Goal: Task Accomplishment & Management: Use online tool/utility

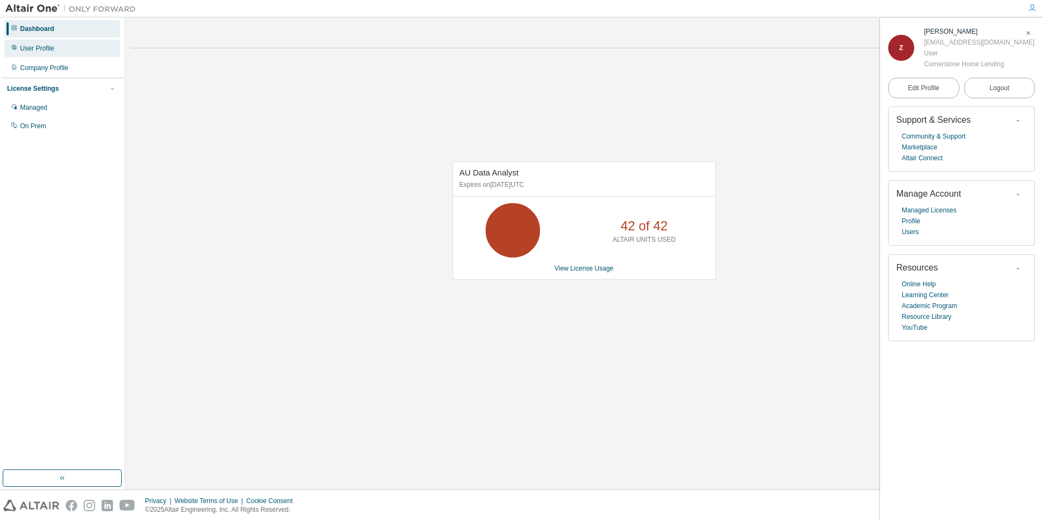
click at [52, 47] on div "User Profile" at bounding box center [37, 48] width 34 height 9
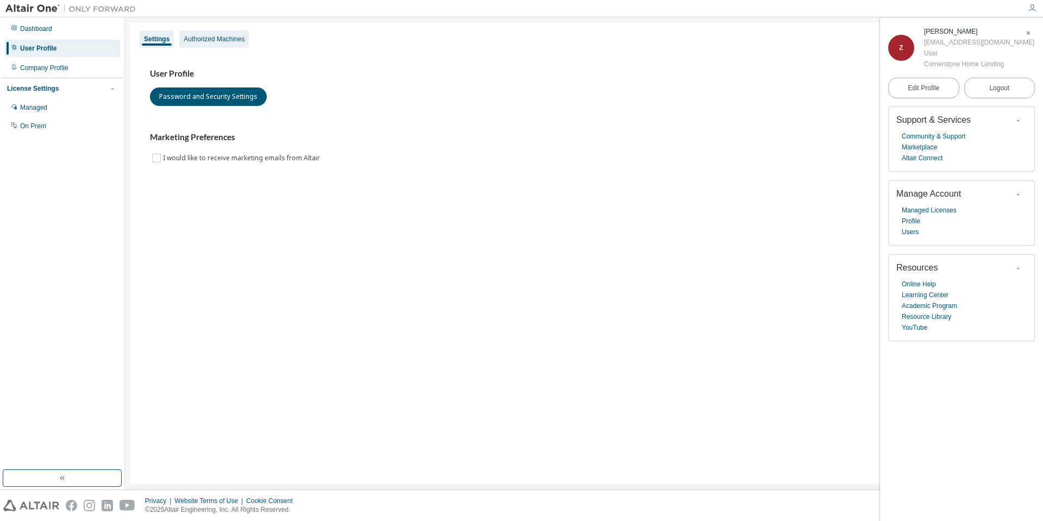
click at [196, 43] on div "Authorized Machines" at bounding box center [214, 38] width 70 height 17
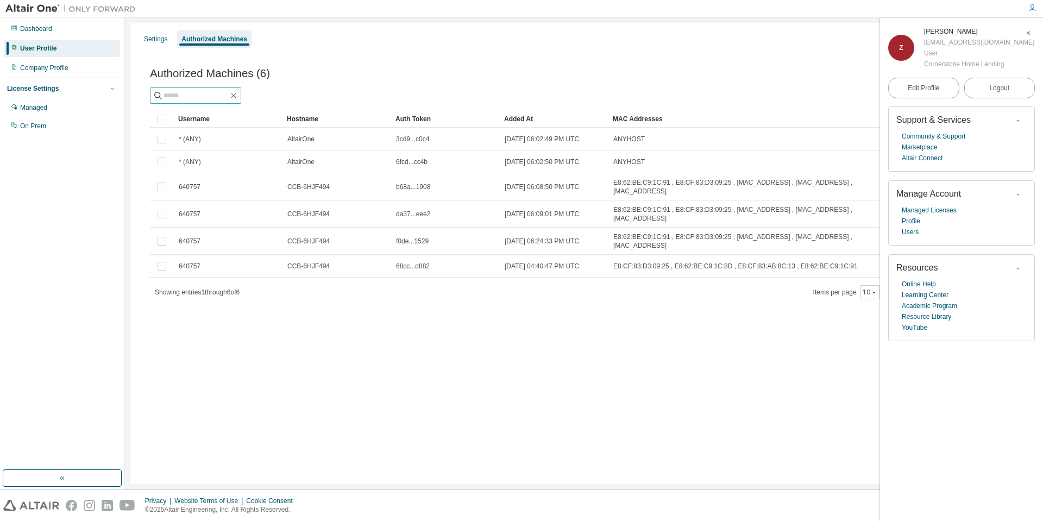
click at [200, 95] on input "text" at bounding box center [196, 95] width 65 height 11
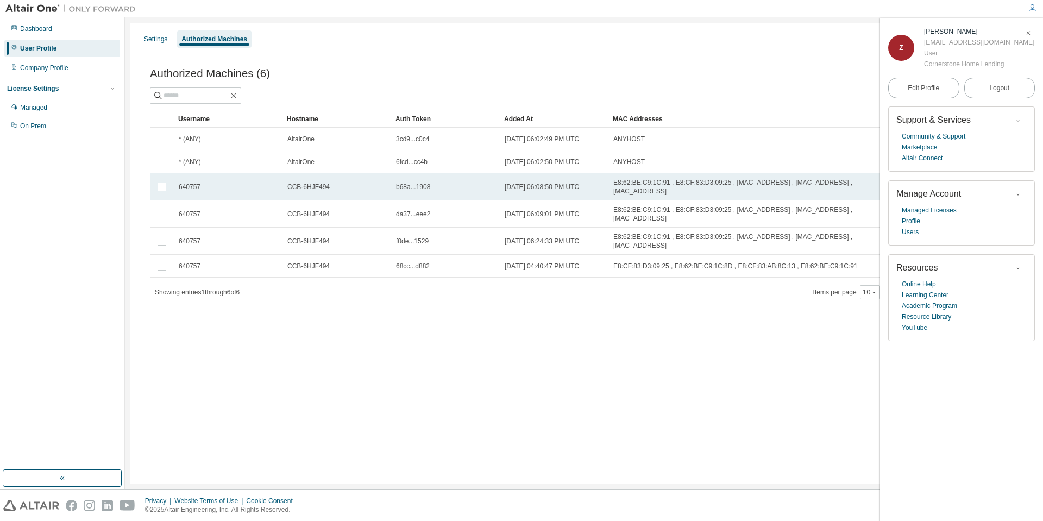
click at [225, 193] on td "640757" at bounding box center [228, 186] width 109 height 27
click at [868, 73] on button "Generate Auth Code" at bounding box center [893, 73] width 81 height 18
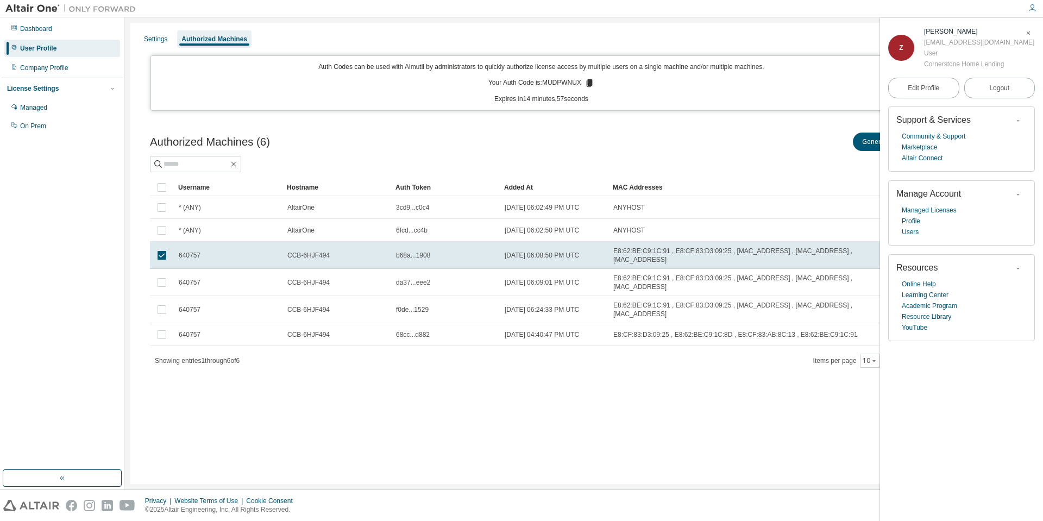
click at [560, 83] on p "Your Auth Code is: MUDPWNUX" at bounding box center [541, 83] width 106 height 10
copy p "MUDPWNUX"
click at [723, 156] on div at bounding box center [584, 164] width 868 height 16
click at [1031, 31] on icon "button" at bounding box center [1028, 33] width 7 height 7
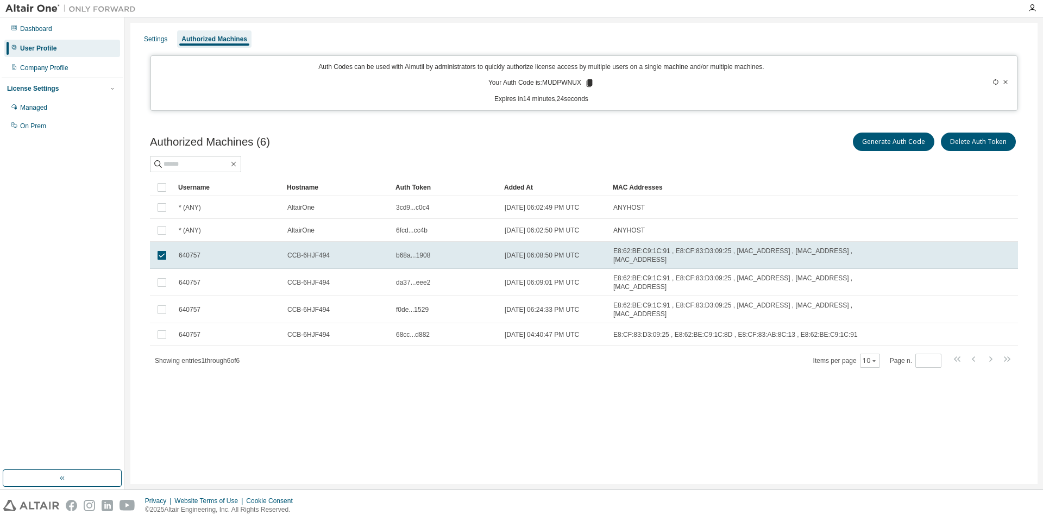
click at [400, 146] on div "Authorized Machines (6) Generate Auth Code Delete Auth Token" at bounding box center [584, 141] width 868 height 23
click at [150, 38] on div "Settings" at bounding box center [155, 39] width 23 height 9
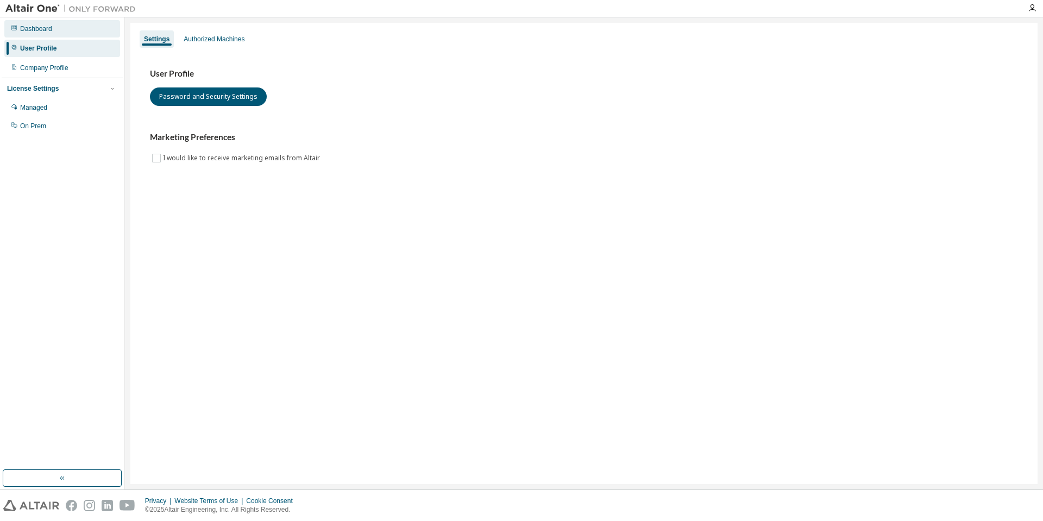
click at [45, 30] on div "Dashboard" at bounding box center [36, 28] width 32 height 9
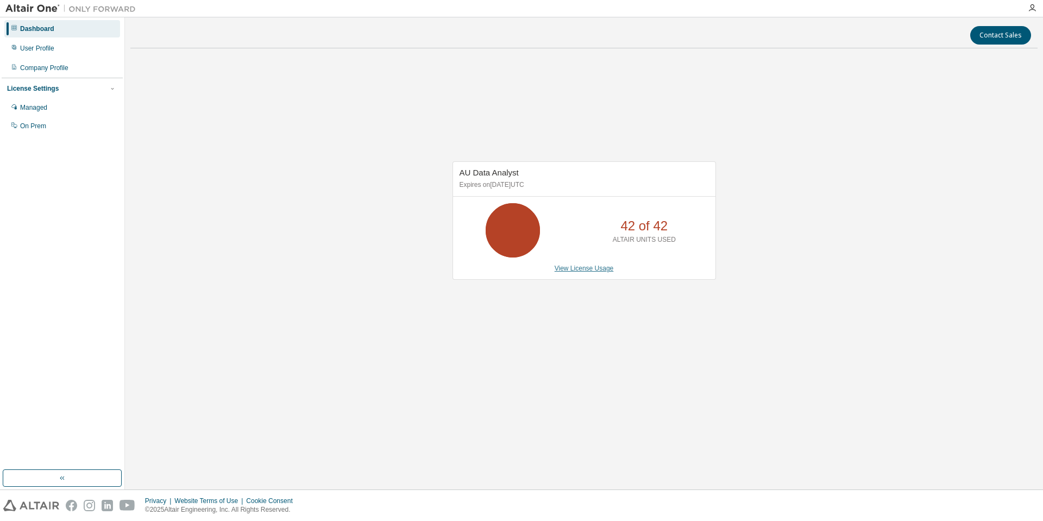
click at [583, 271] on link "View License Usage" at bounding box center [584, 269] width 59 height 8
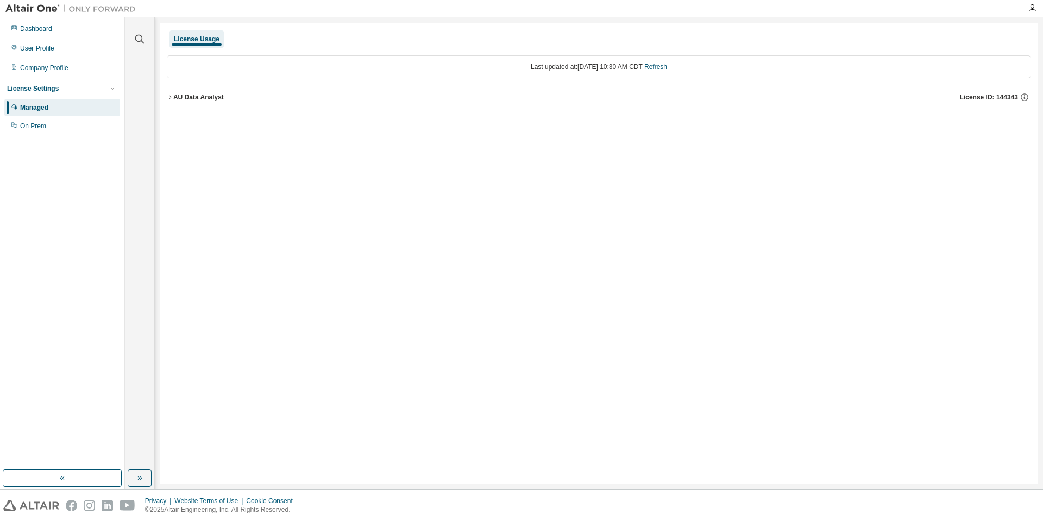
click at [171, 98] on icon "button" at bounding box center [170, 97] width 7 height 7
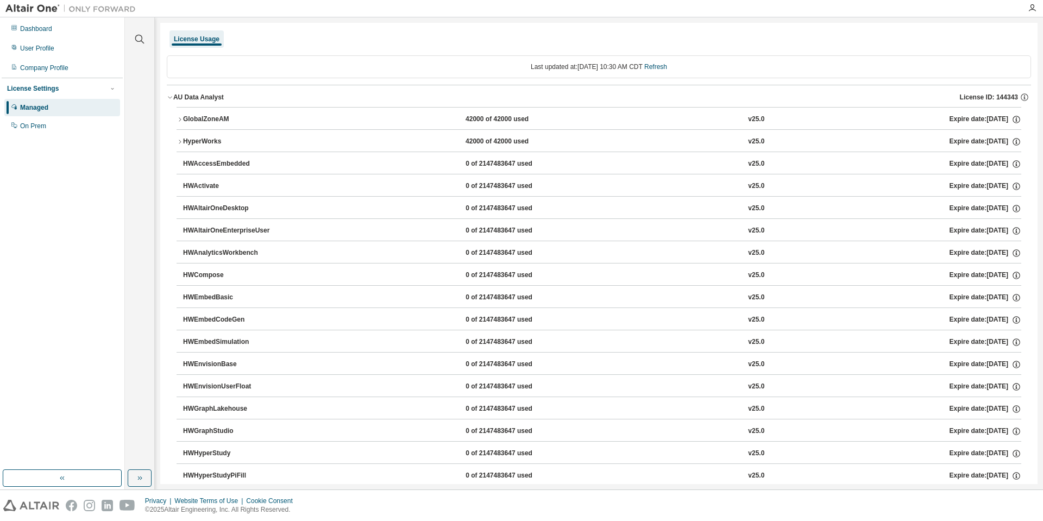
click at [178, 118] on icon "button" at bounding box center [180, 119] width 7 height 7
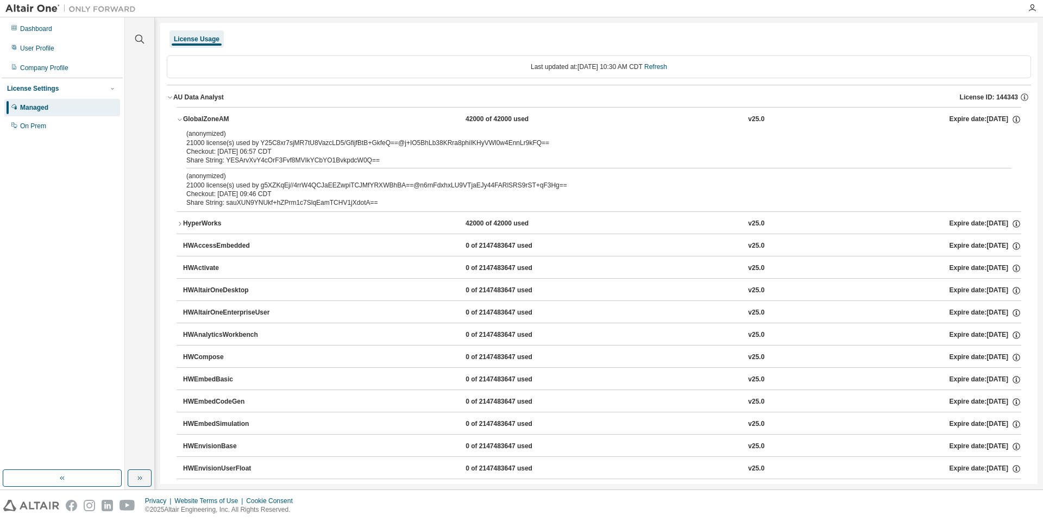
click at [312, 153] on div "Checkout: [DATE] 06:57 CDT" at bounding box center [585, 151] width 799 height 9
click at [249, 192] on div "Checkout: [DATE] 09:46 CDT" at bounding box center [585, 194] width 799 height 9
click at [179, 224] on icon "button" at bounding box center [180, 224] width 7 height 7
